Goal: Use online tool/utility: Utilize a website feature to perform a specific function

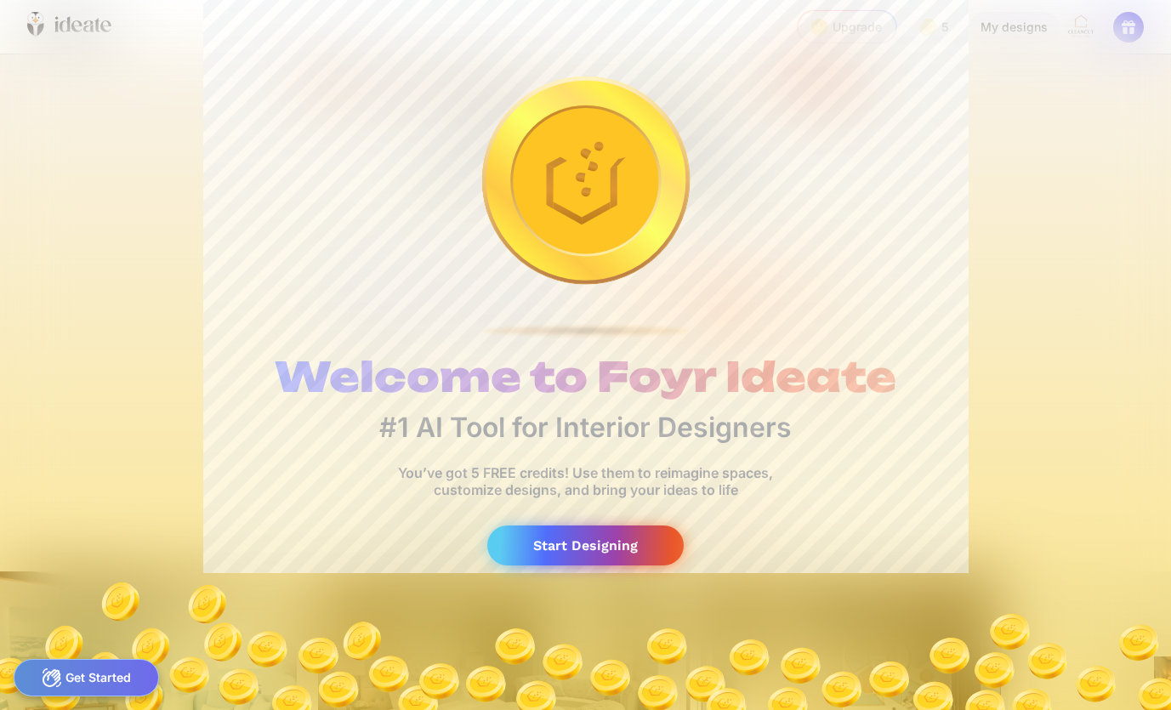
click at [567, 555] on div "Start Designing" at bounding box center [585, 545] width 196 height 40
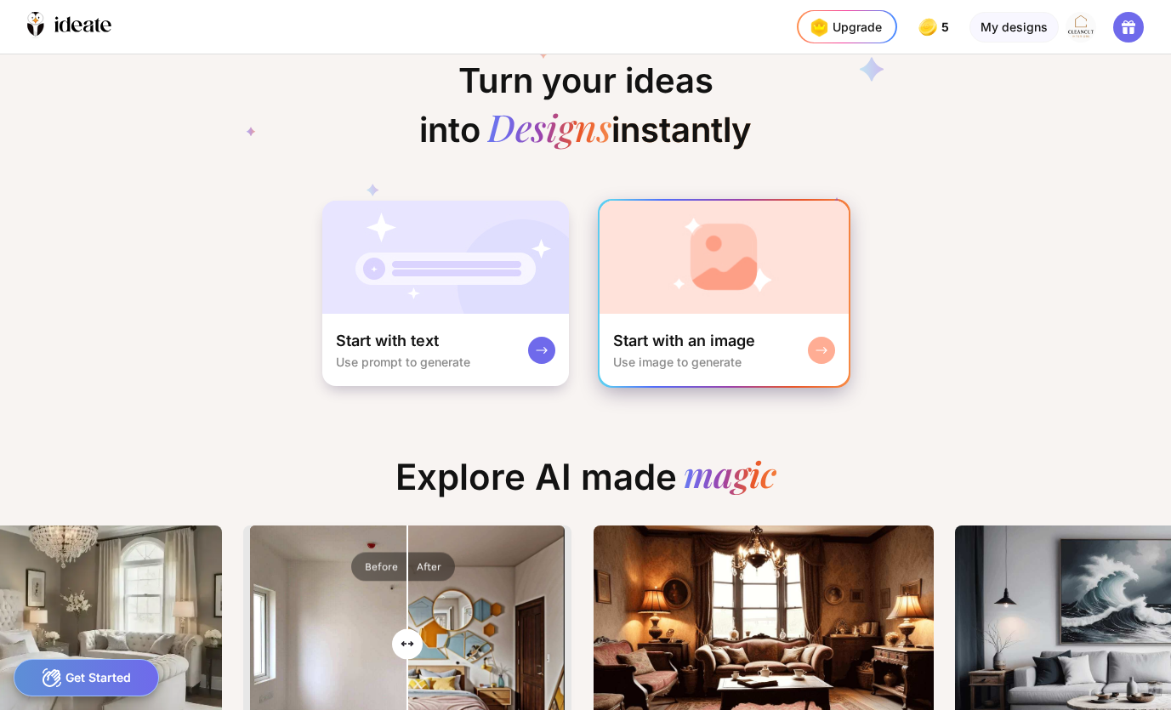
click at [701, 347] on div "Start with an image" at bounding box center [684, 341] width 142 height 20
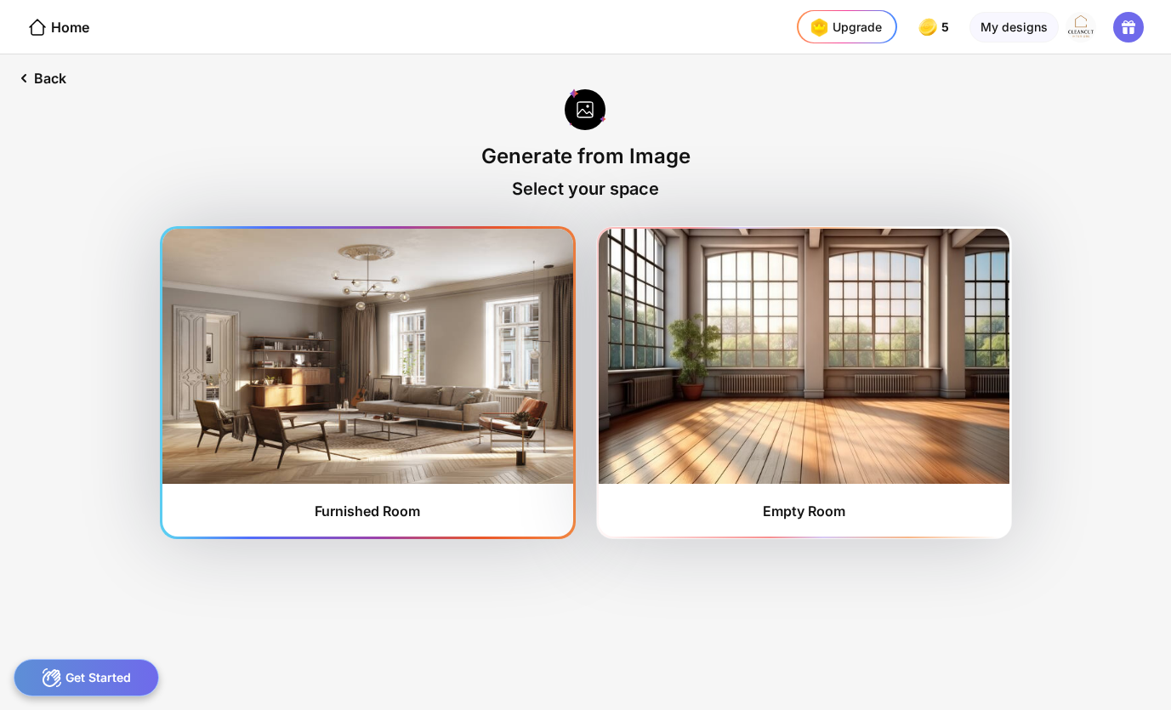
click at [340, 440] on img at bounding box center [367, 356] width 411 height 255
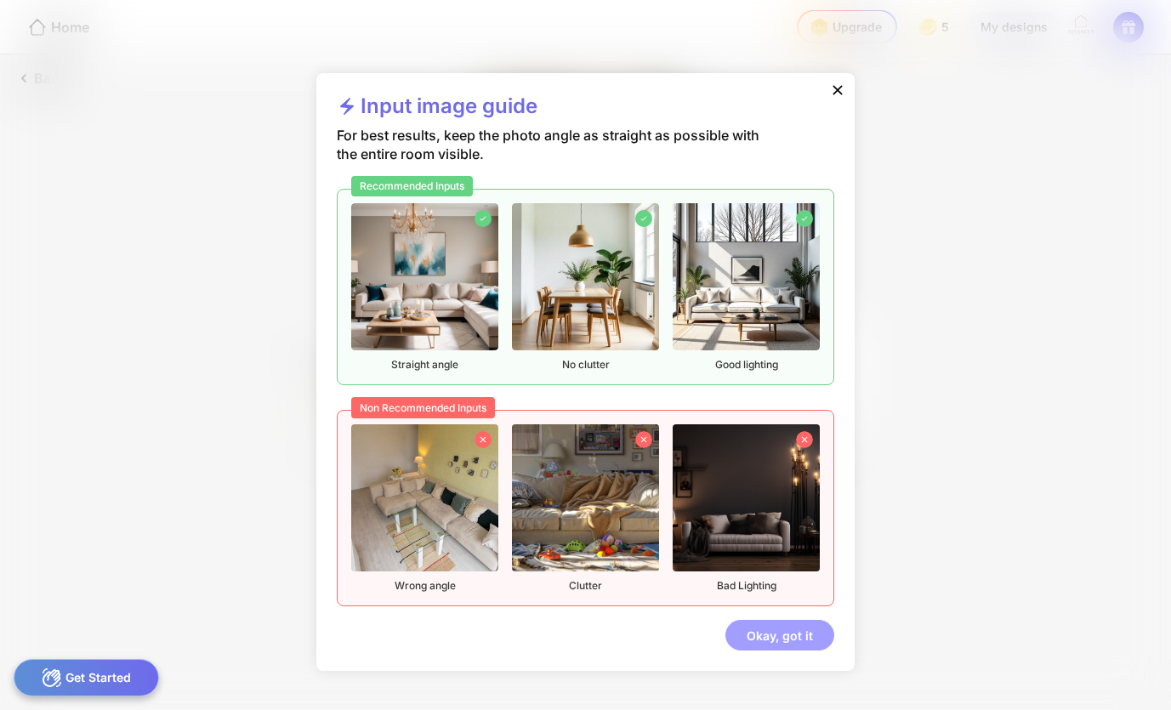
click at [805, 642] on div "Okay, got it" at bounding box center [779, 635] width 109 height 31
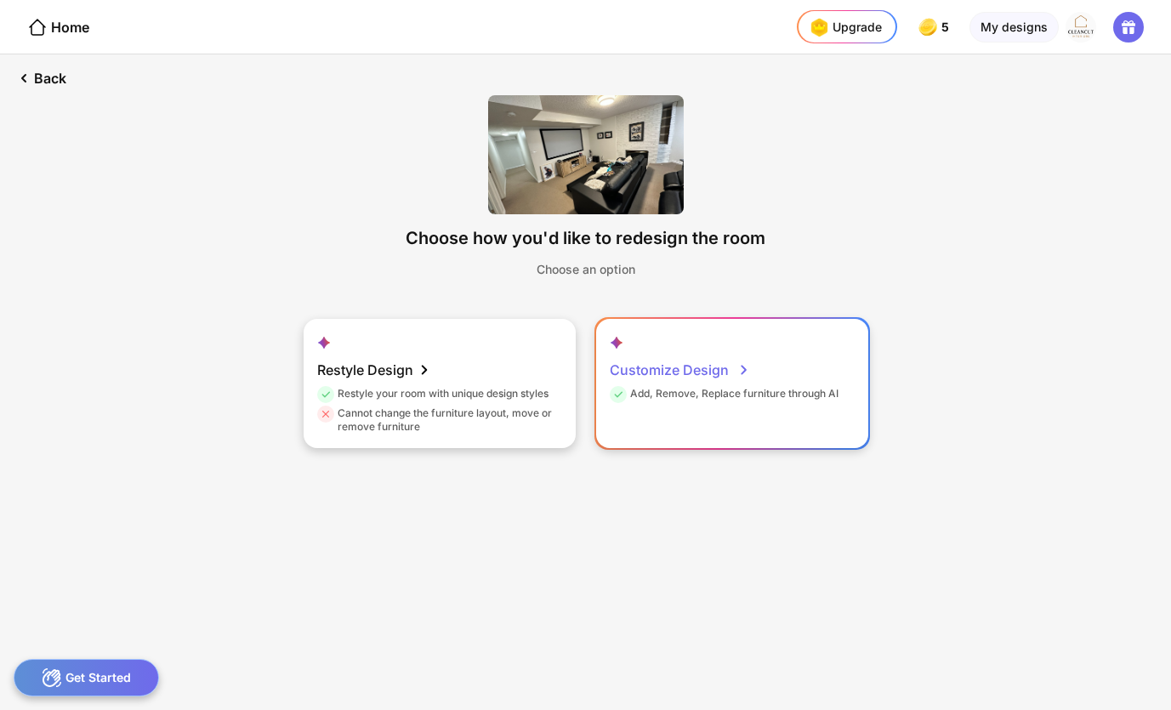
click at [664, 415] on div "Customize Design Add, Remove, Replace furniture through AI" at bounding box center [732, 383] width 272 height 129
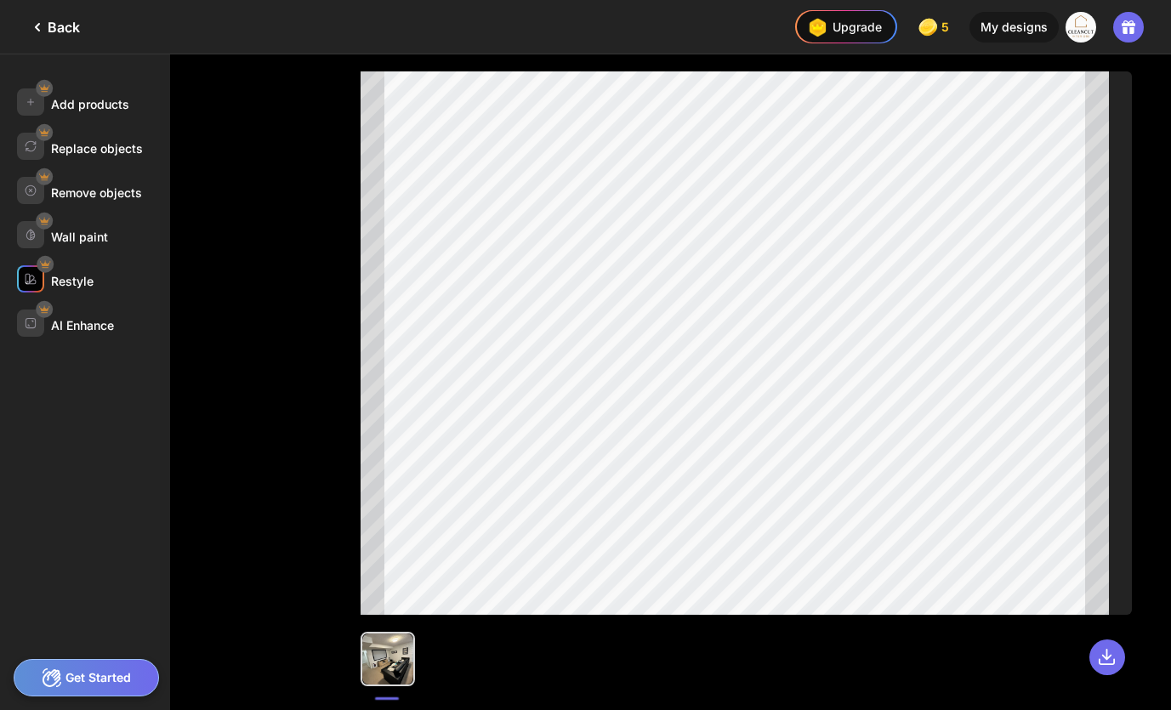
click at [74, 281] on div "Restyle" at bounding box center [72, 281] width 43 height 14
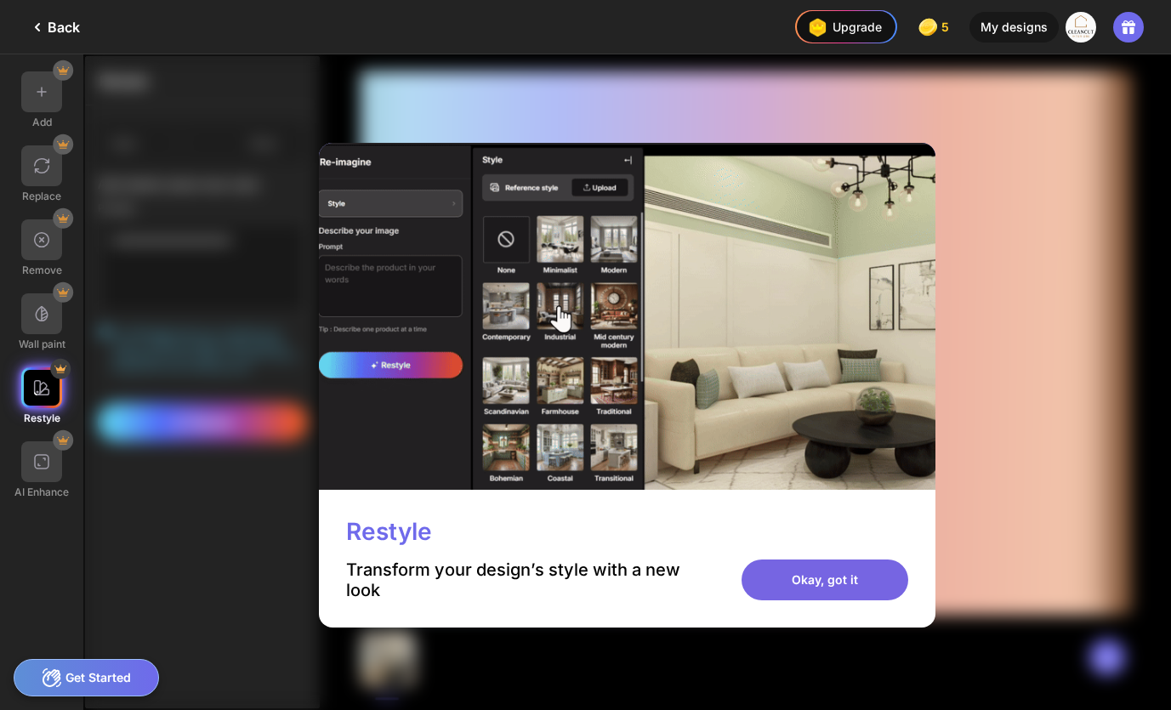
click at [821, 583] on div "Okay, got it" at bounding box center [824, 579] width 167 height 41
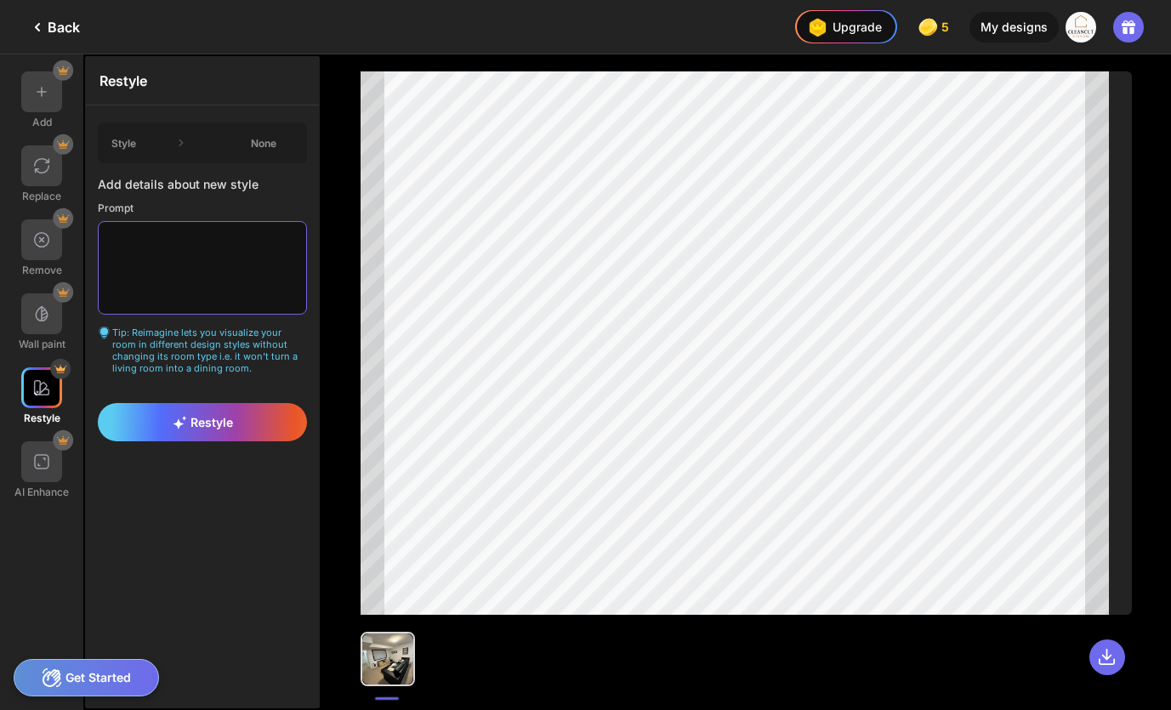
click at [159, 242] on textarea at bounding box center [202, 268] width 209 height 94
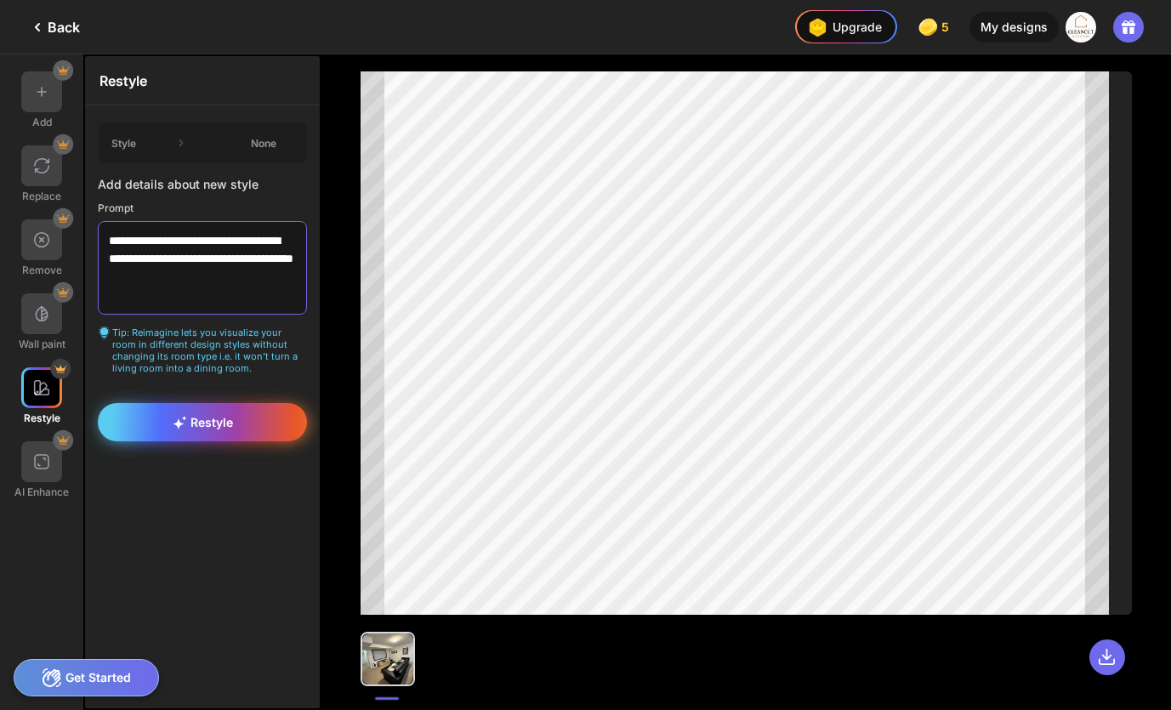
type textarea "**********"
click at [208, 429] on span "Restyle" at bounding box center [203, 422] width 60 height 14
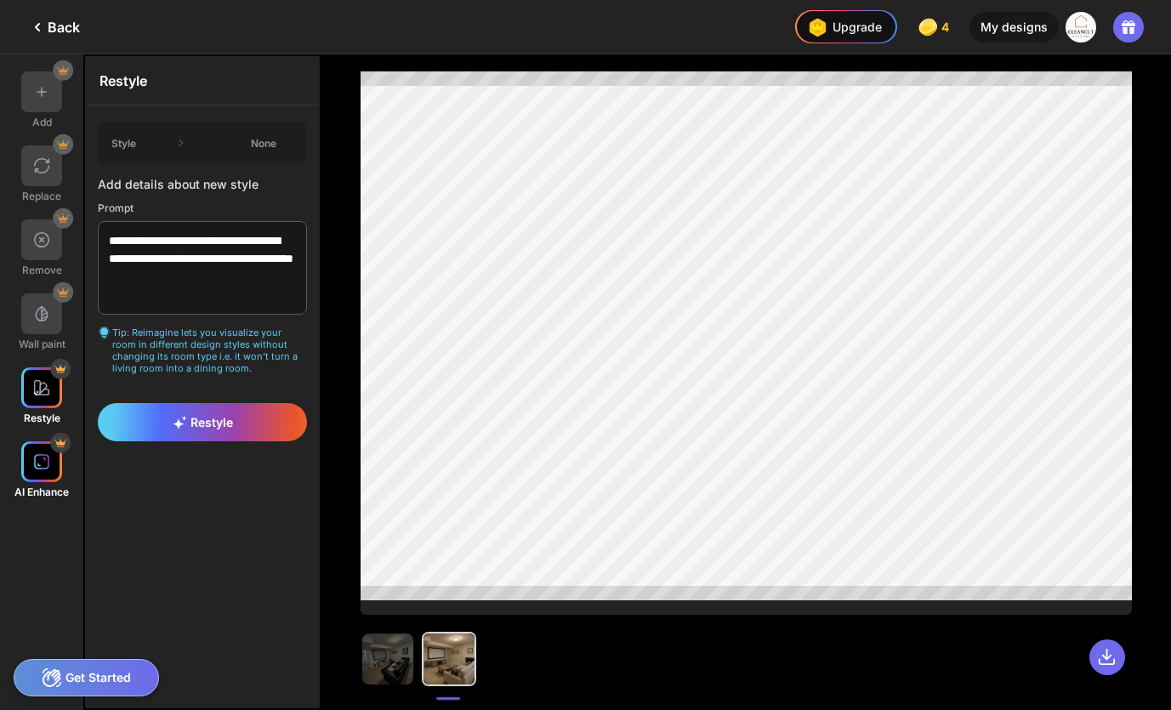
click at [45, 463] on img at bounding box center [41, 461] width 17 height 17
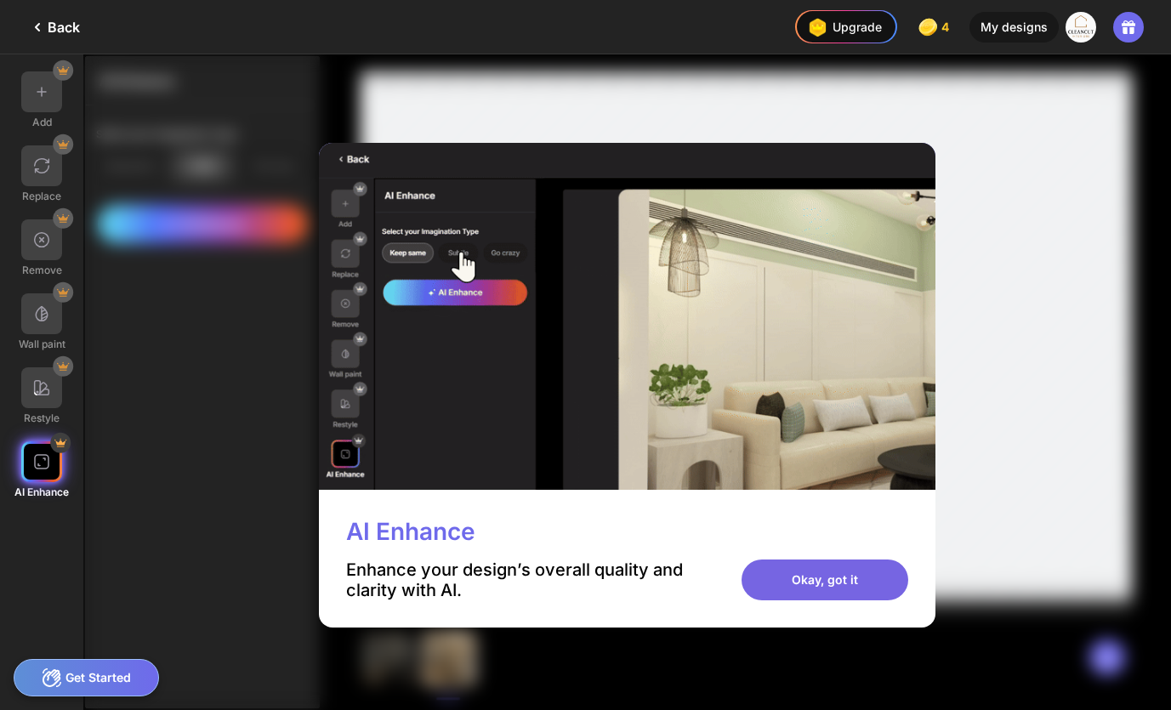
click at [815, 576] on div "Okay, got it" at bounding box center [824, 579] width 167 height 41
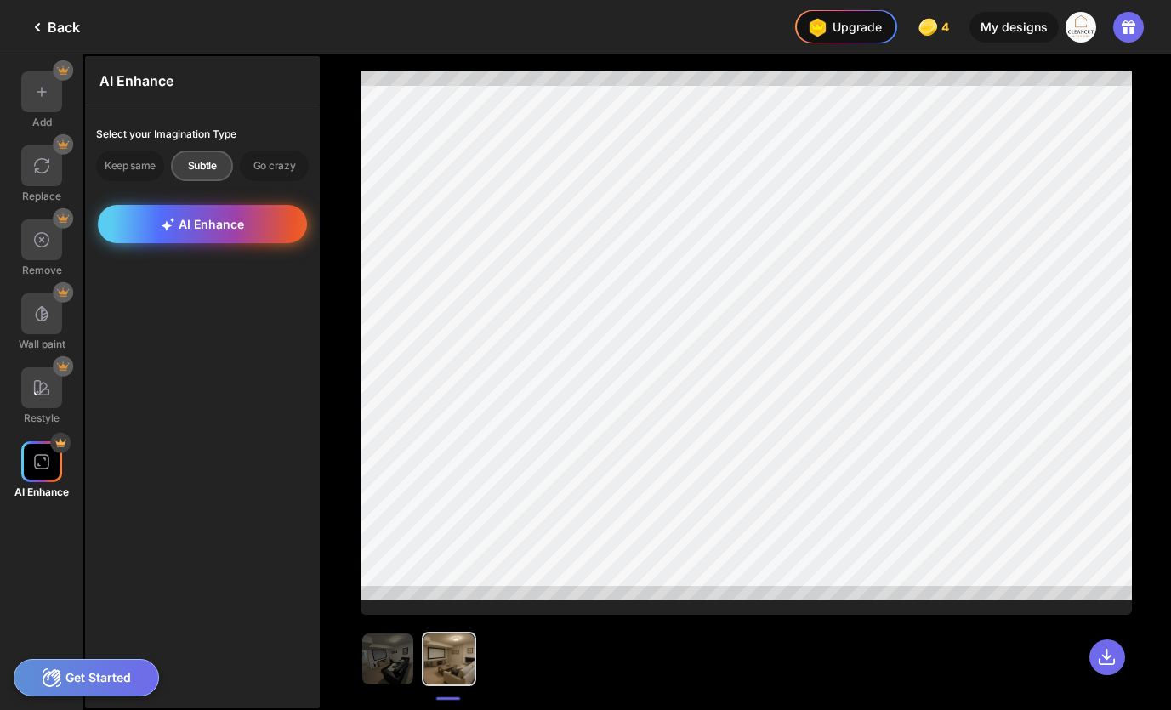
click at [244, 218] on div "AI Enhance" at bounding box center [202, 224] width 209 height 38
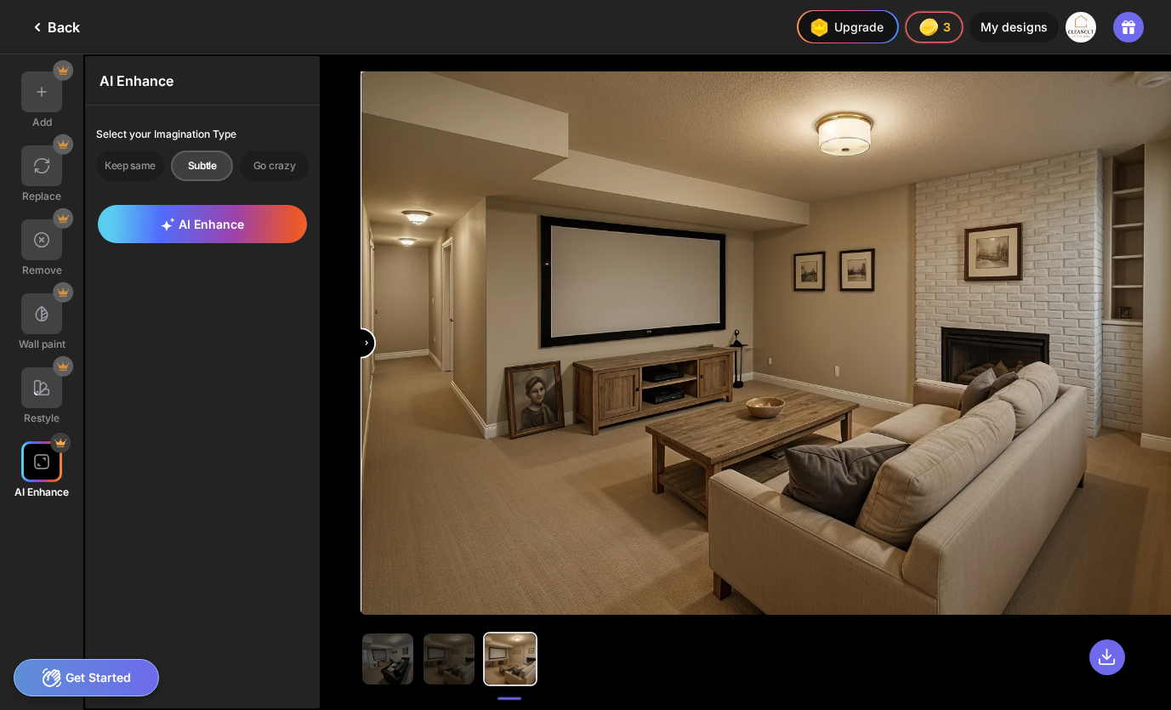
drag, startPoint x: 769, startPoint y: 344, endPoint x: 287, endPoint y: 392, distance: 484.5
type input "*"
click at [362, 392] on input "range" at bounding box center [768, 344] width 812 height 543
click at [38, 321] on div at bounding box center [41, 313] width 41 height 41
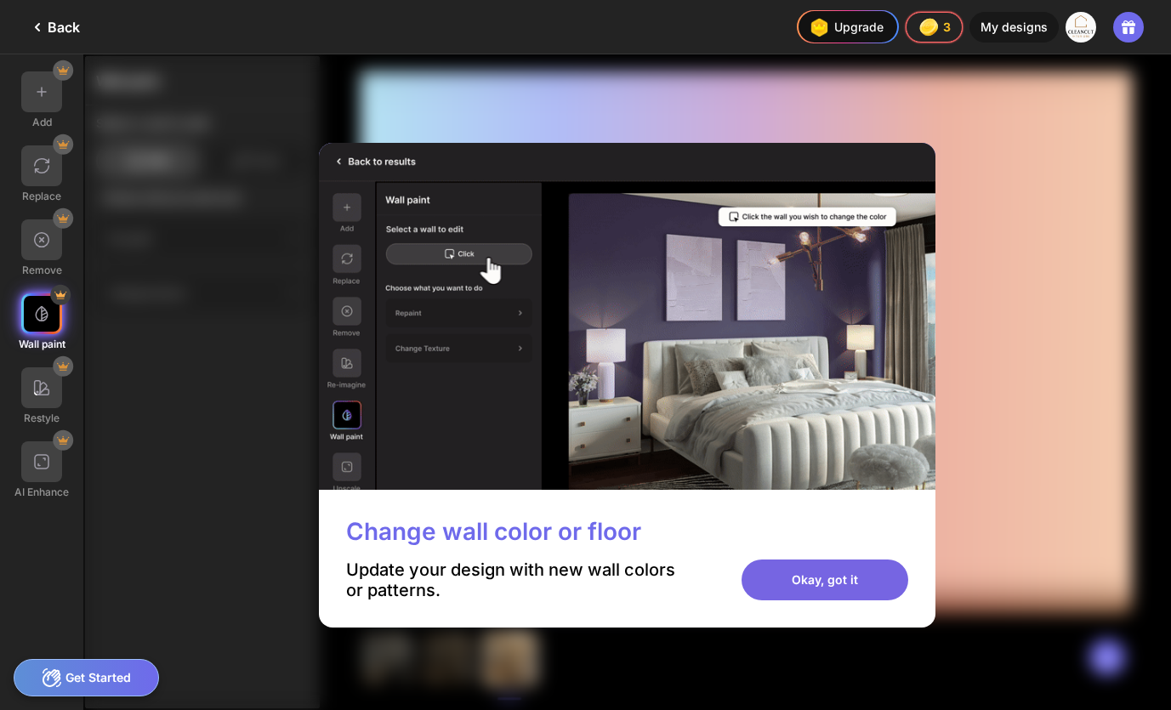
click at [805, 585] on div "Okay, got it" at bounding box center [824, 579] width 167 height 41
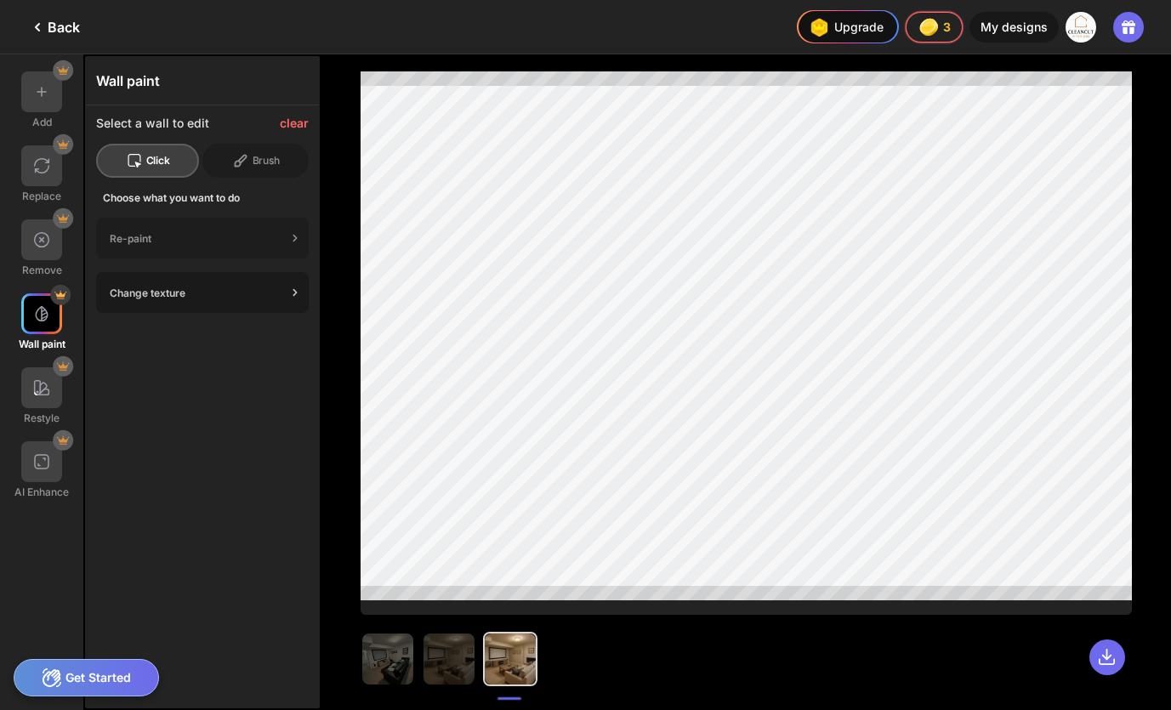
click at [187, 293] on div "Change texture" at bounding box center [198, 293] width 177 height 13
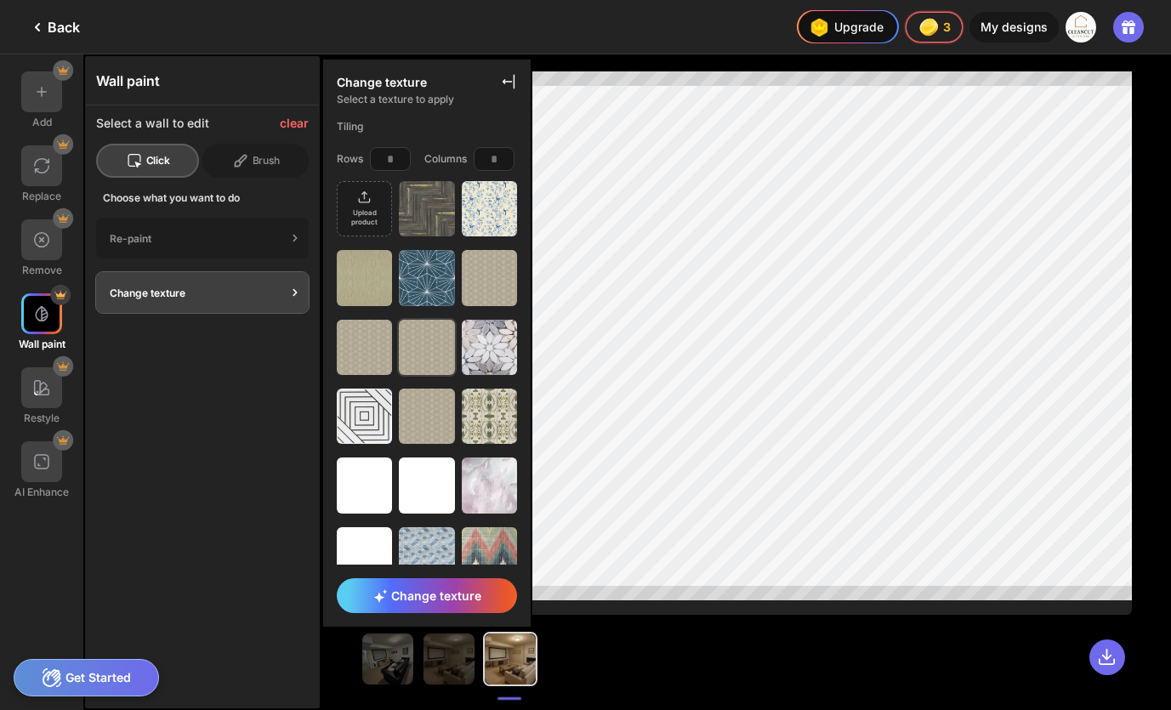
scroll to position [12, 0]
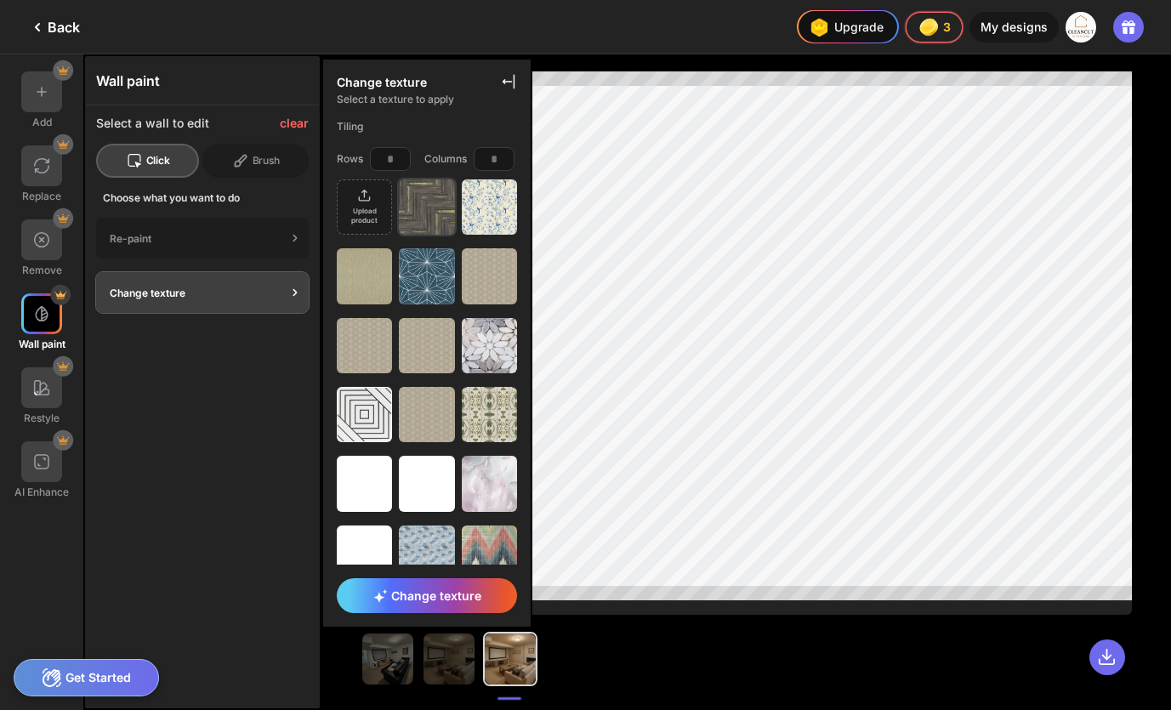
click at [432, 210] on img at bounding box center [426, 206] width 55 height 55
click at [426, 594] on span "Change texture" at bounding box center [427, 595] width 108 height 14
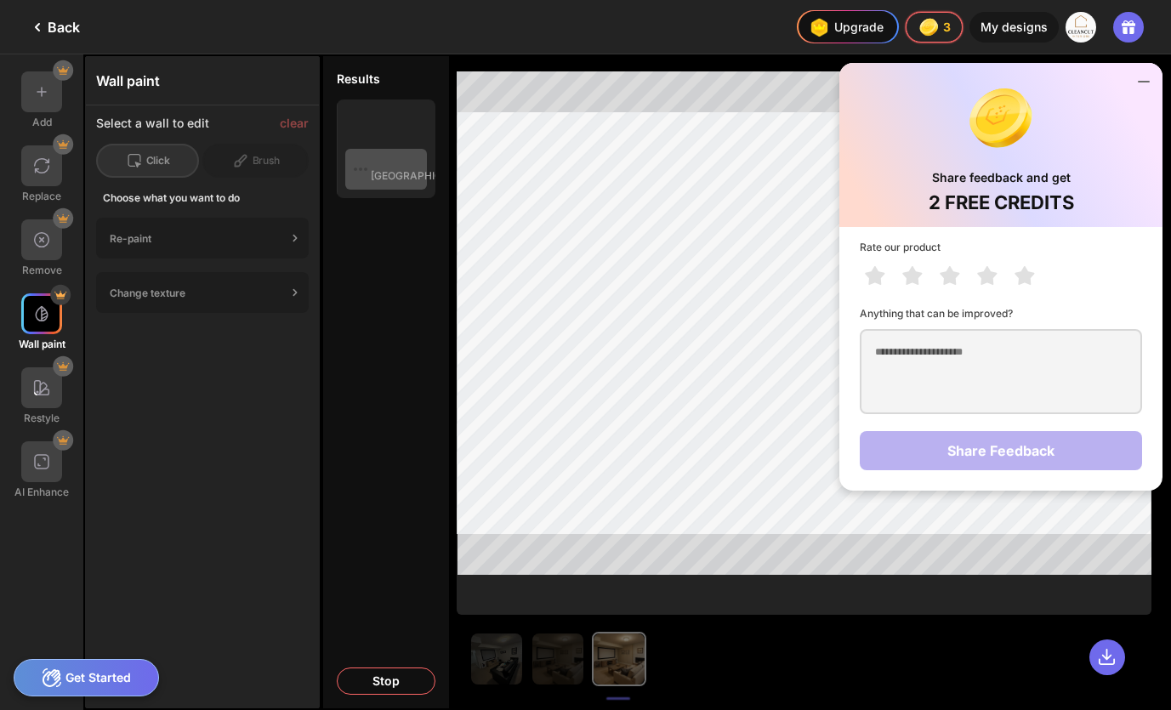
click at [1147, 80] on icon at bounding box center [1143, 81] width 20 height 20
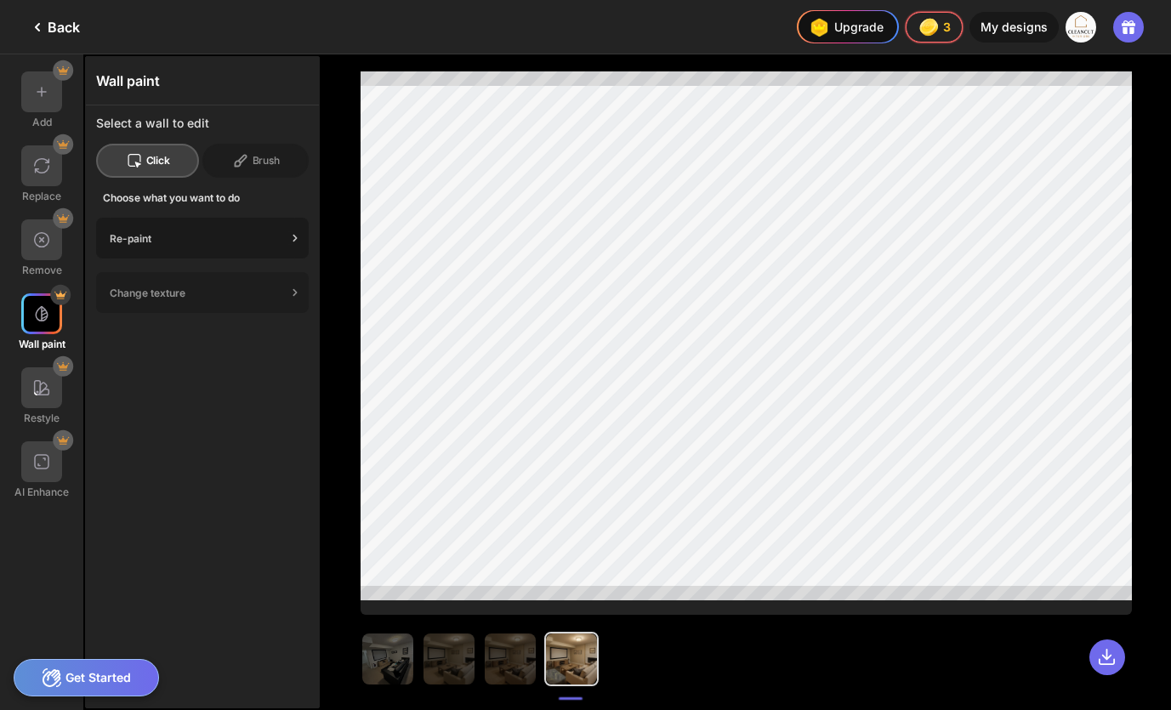
click at [207, 240] on div "Re-paint" at bounding box center [198, 238] width 177 height 13
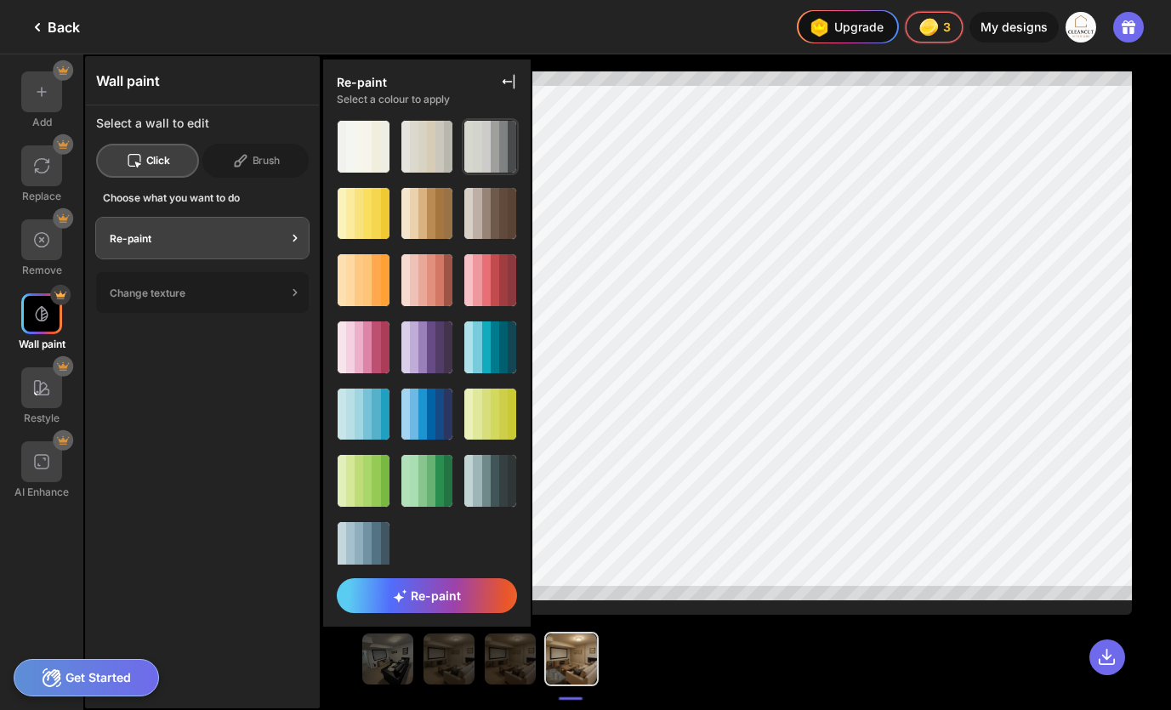
click at [482, 151] on div at bounding box center [486, 147] width 9 height 52
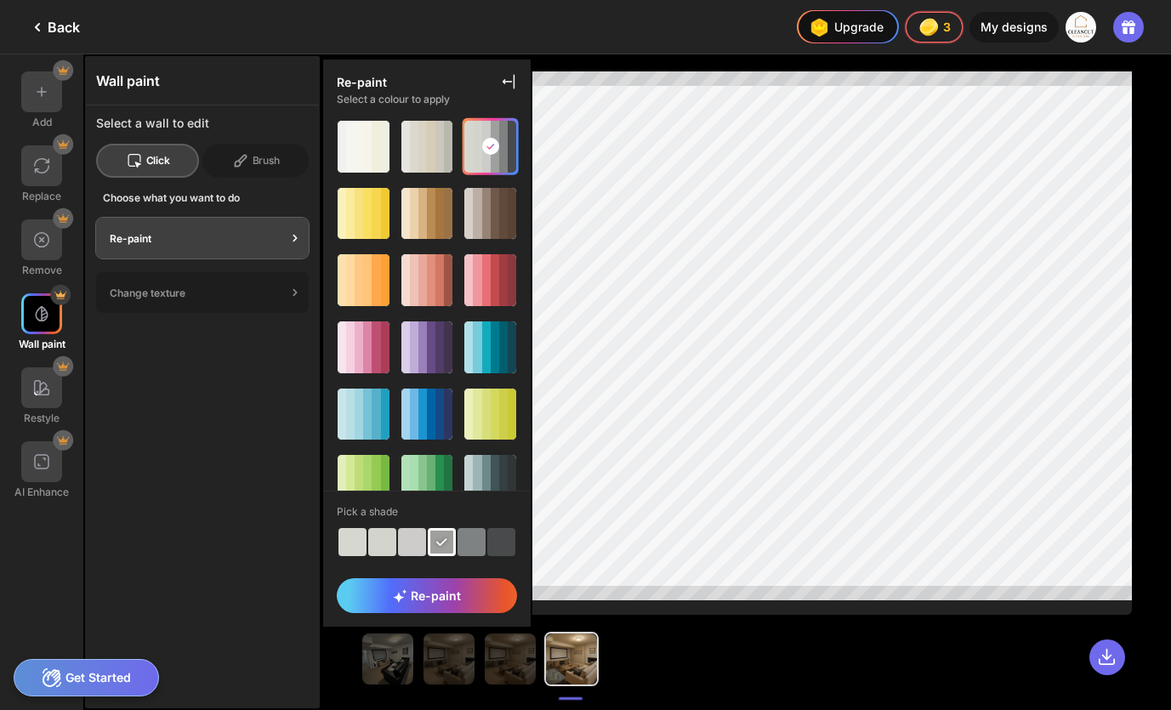
click at [487, 541] on div at bounding box center [501, 542] width 28 height 28
click at [497, 549] on div at bounding box center [501, 542] width 28 height 28
click at [459, 599] on span "Re-paint" at bounding box center [427, 595] width 68 height 14
click at [429, 593] on span "Re-paint" at bounding box center [427, 595] width 68 height 14
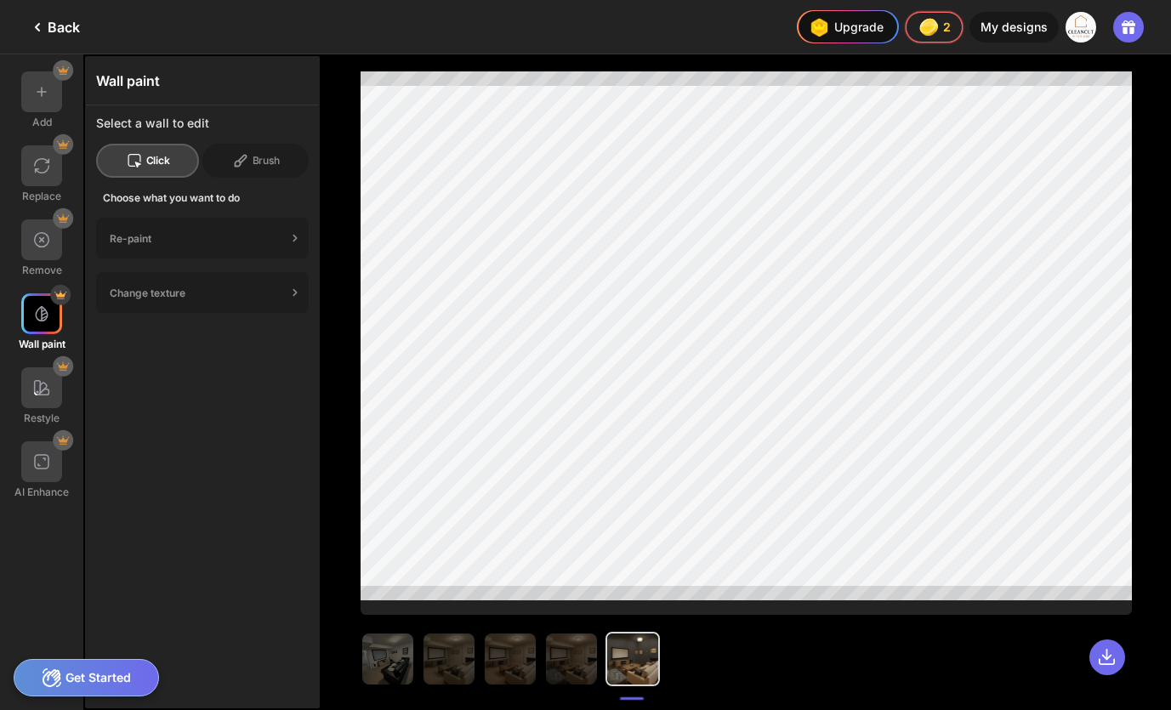
click at [230, 552] on div "Wall paint Select a wall to edit Click Brush Choose what you want to do Re-pain…" at bounding box center [202, 382] width 235 height 652
click at [832, 33] on img at bounding box center [818, 27] width 27 height 27
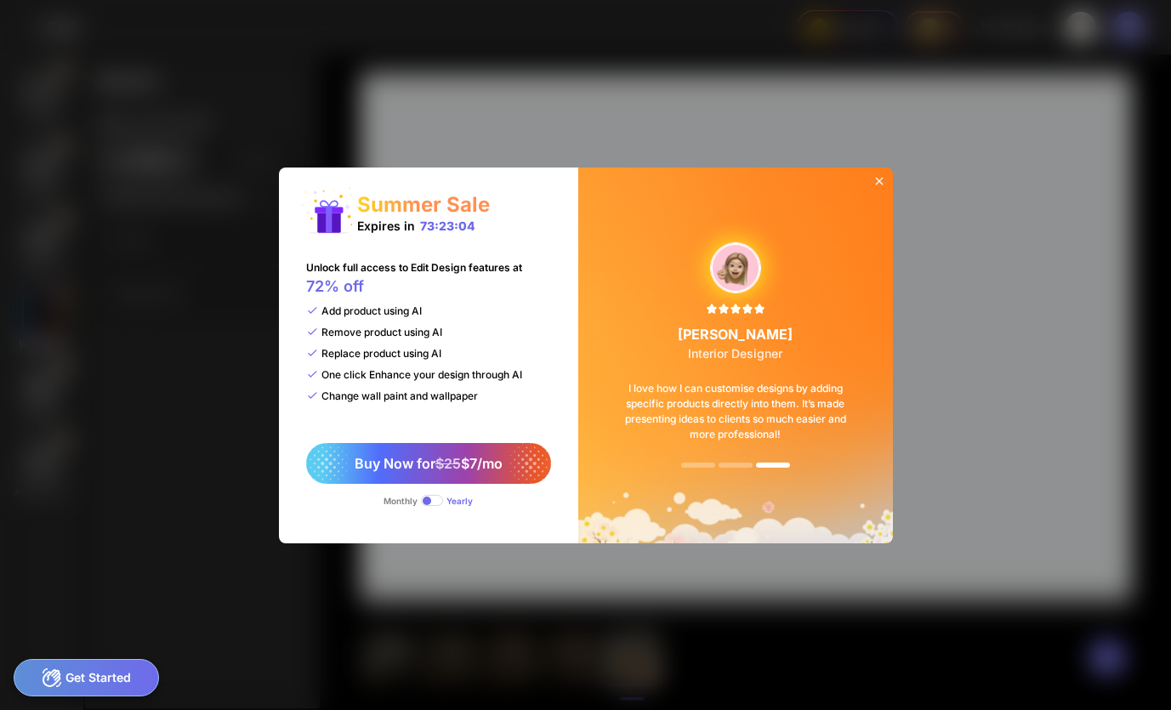
click at [880, 181] on icon at bounding box center [879, 181] width 14 height 14
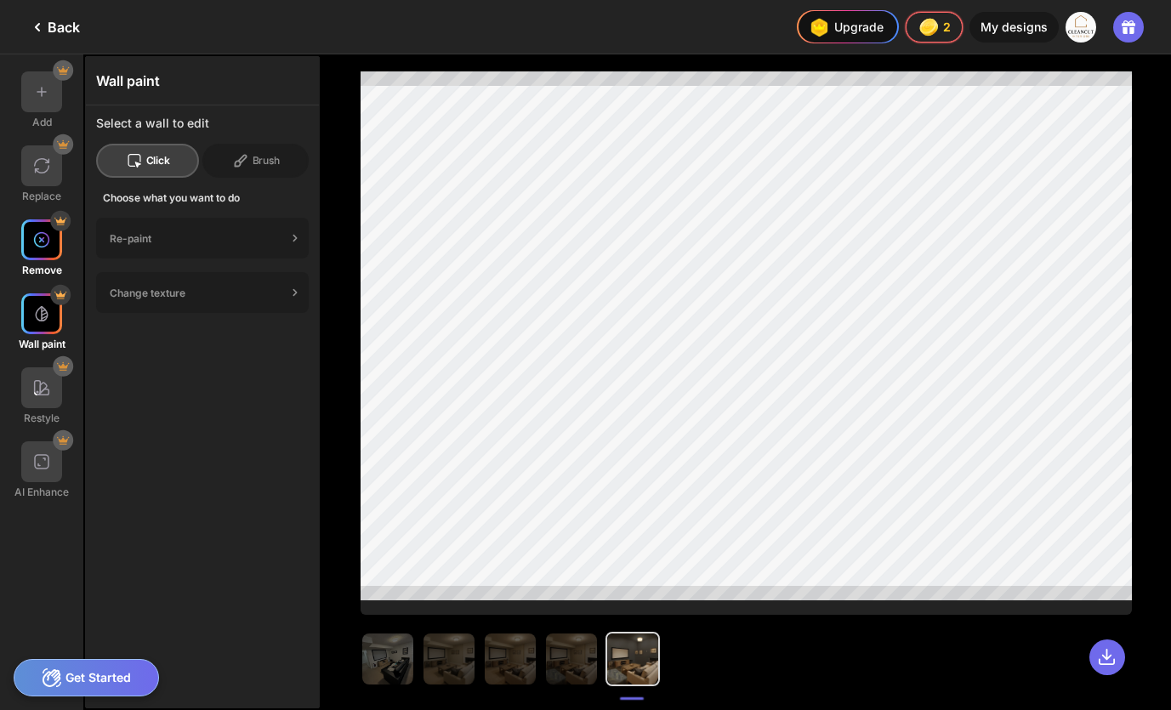
click at [39, 252] on div at bounding box center [41, 239] width 41 height 41
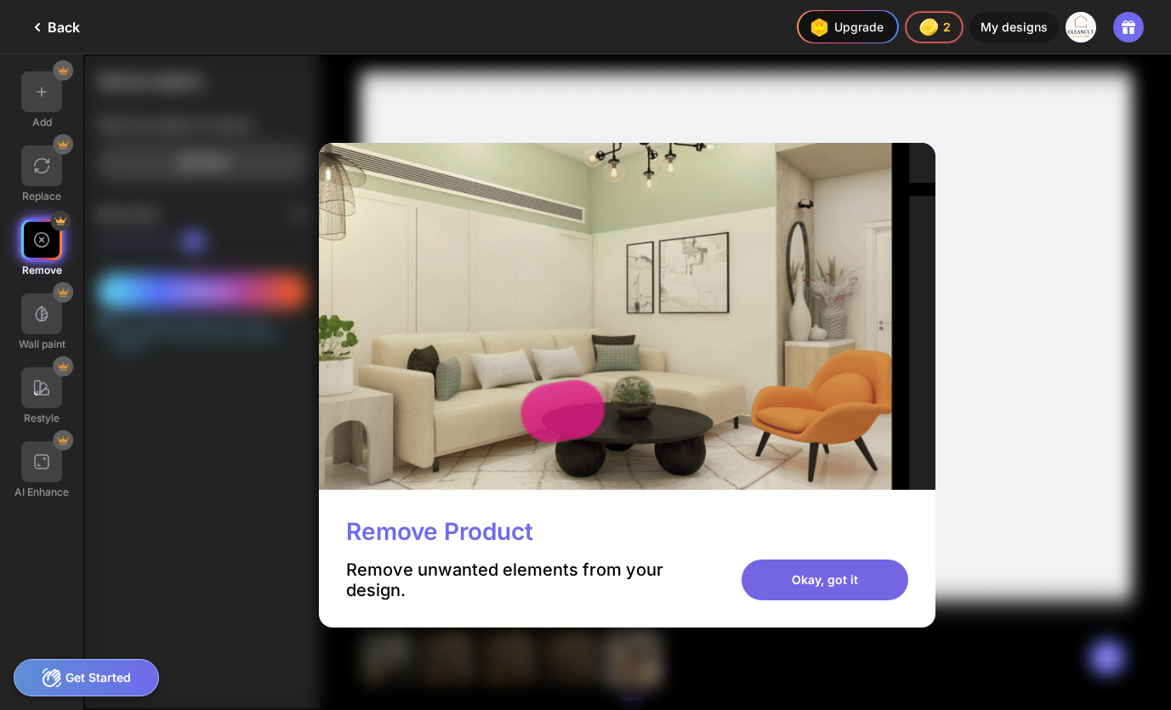
click at [819, 582] on div "Okay, got it" at bounding box center [824, 579] width 167 height 41
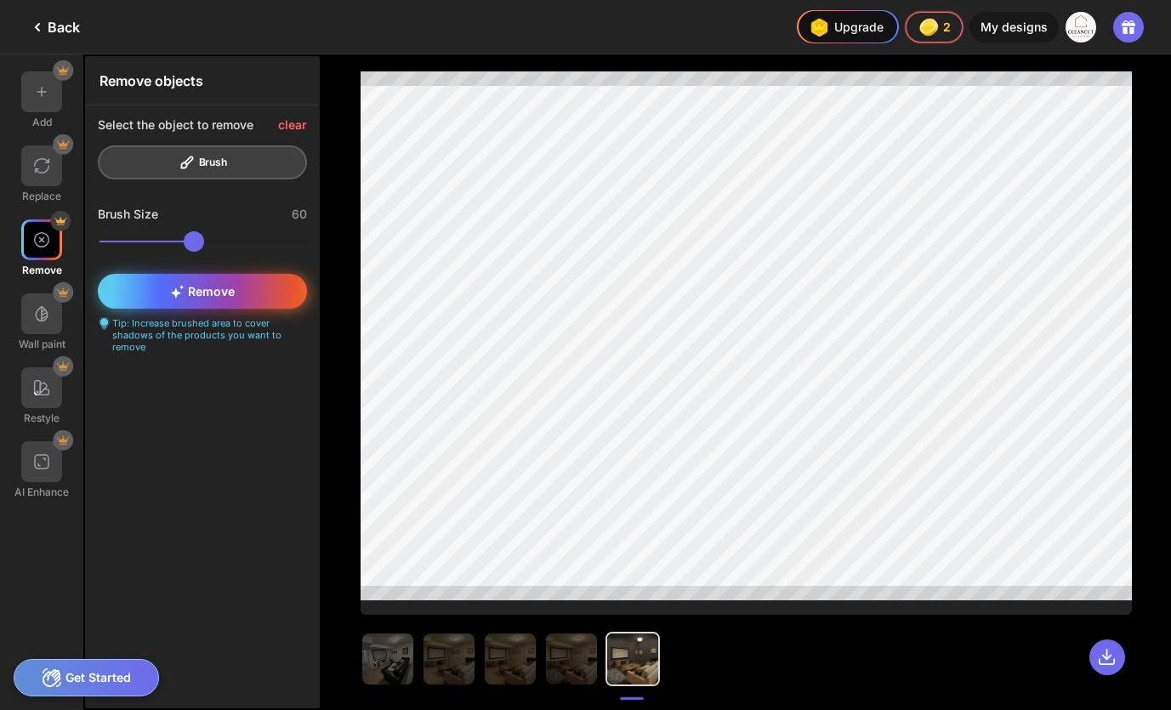
click at [206, 293] on span "Remove" at bounding box center [202, 291] width 65 height 14
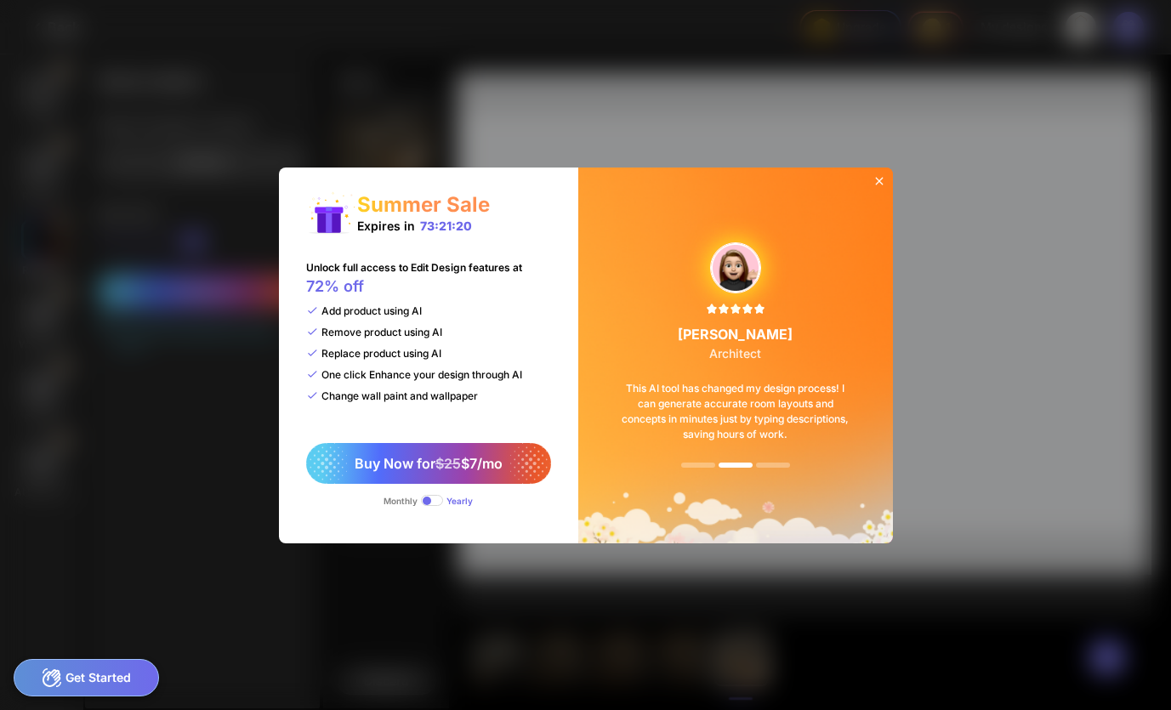
click at [879, 183] on icon at bounding box center [879, 181] width 14 height 14
